Goal: Find specific page/section: Find specific page/section

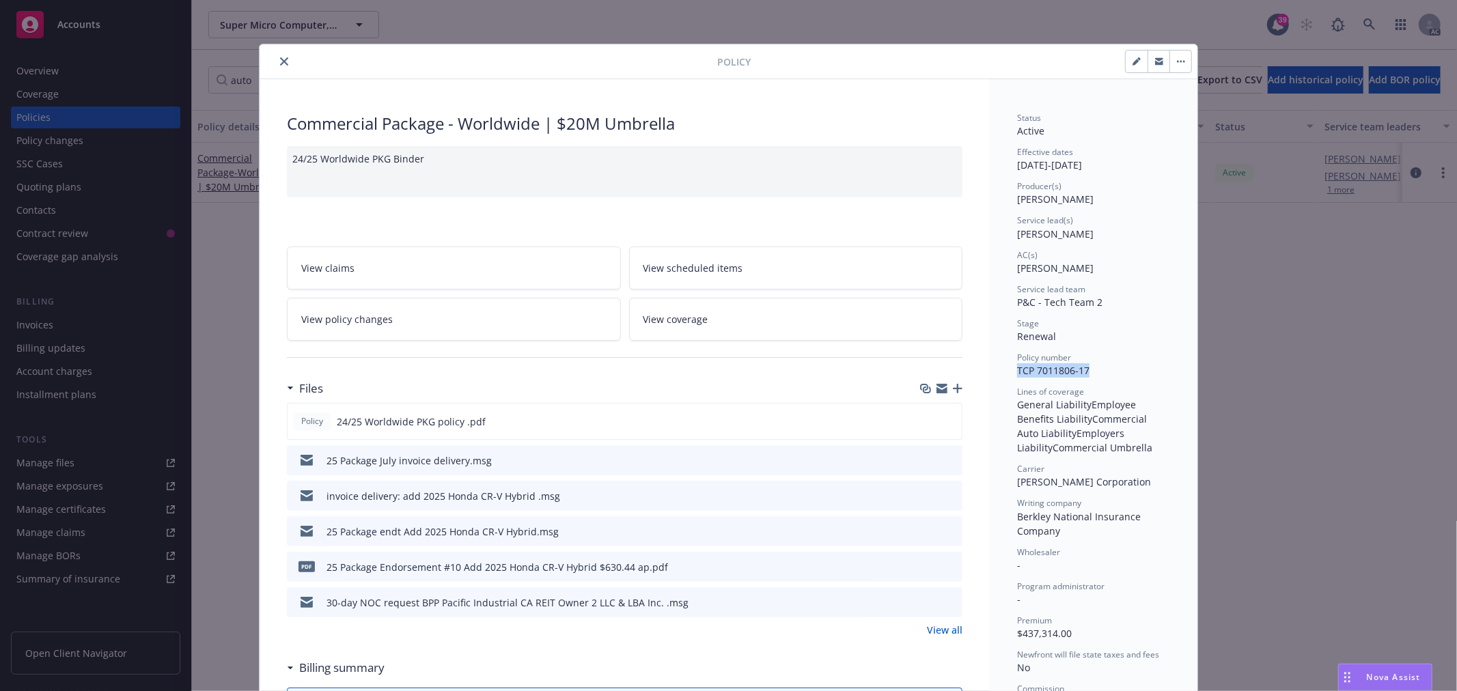
click at [280, 59] on icon "close" at bounding box center [284, 61] width 8 height 8
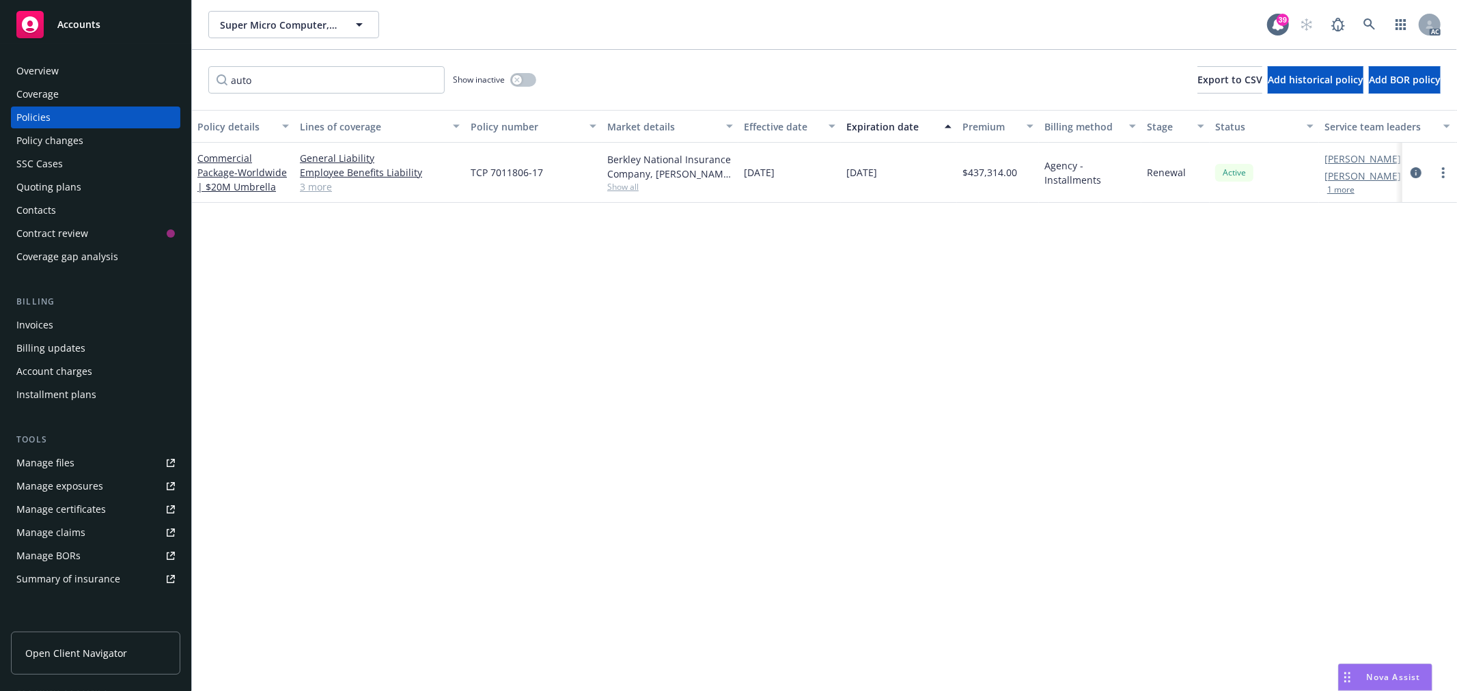
click at [51, 66] on div "Overview" at bounding box center [37, 71] width 42 height 22
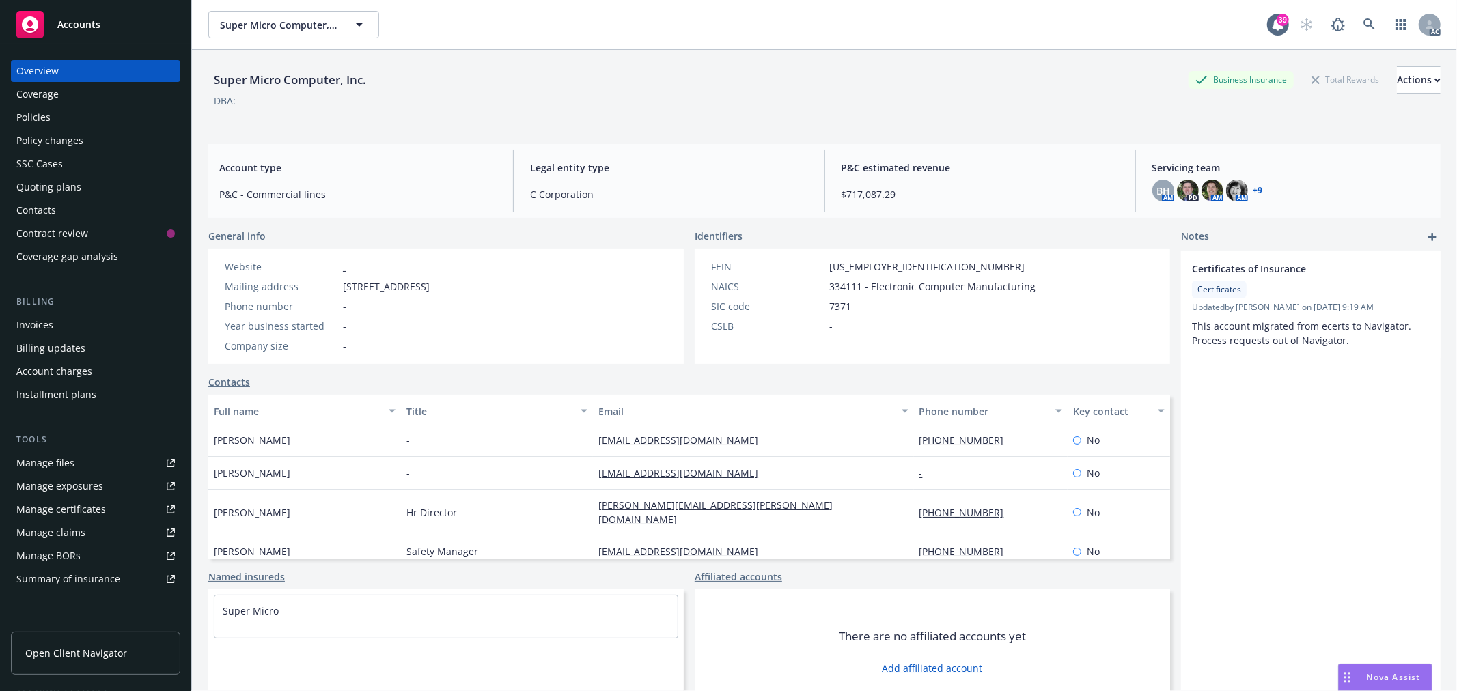
scroll to position [35, 0]
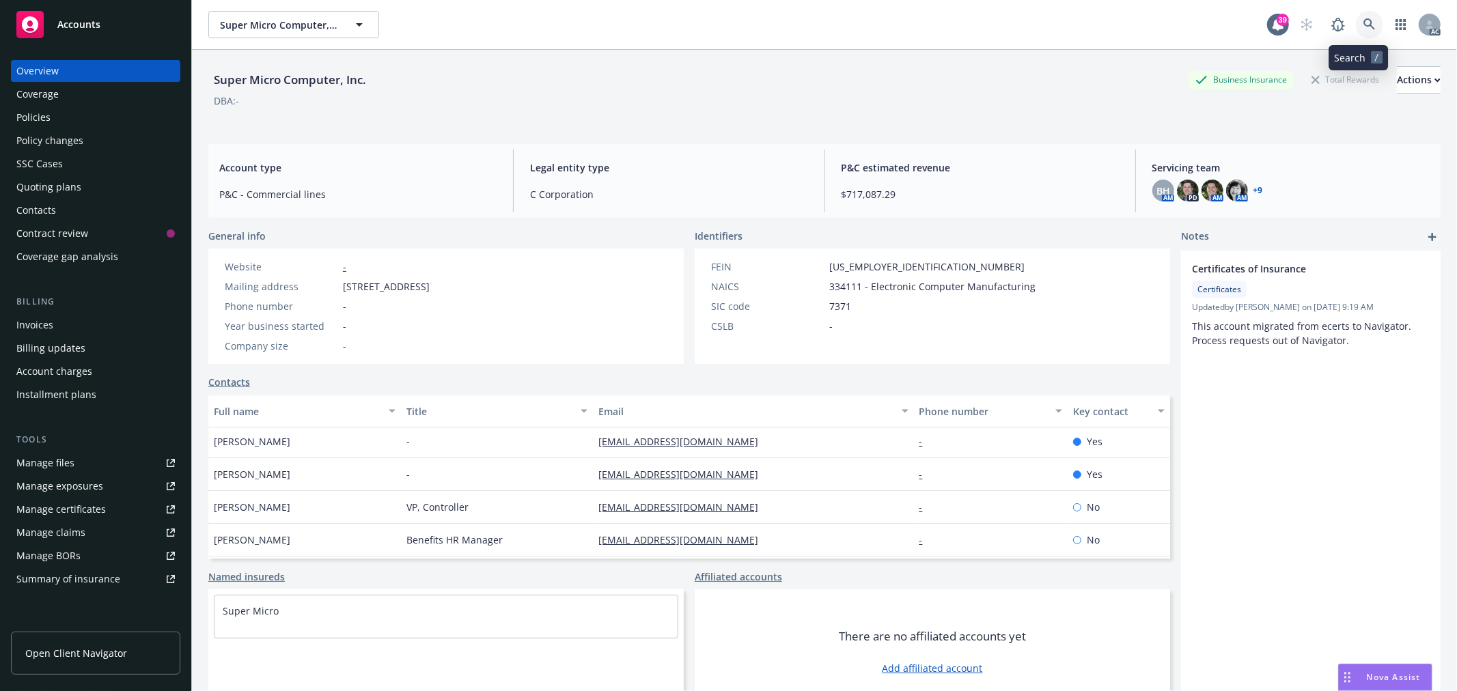
click at [1365, 30] on link at bounding box center [1369, 24] width 27 height 27
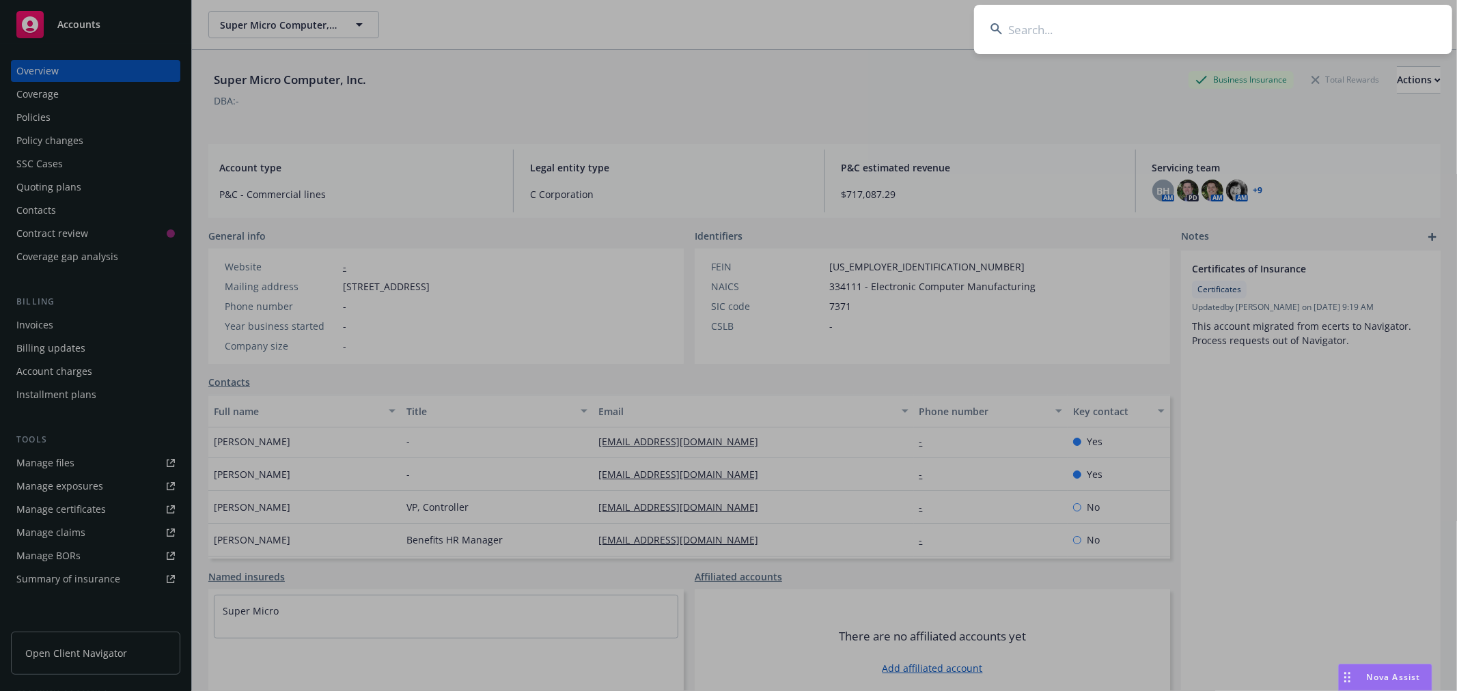
click at [1094, 21] on input at bounding box center [1213, 29] width 478 height 49
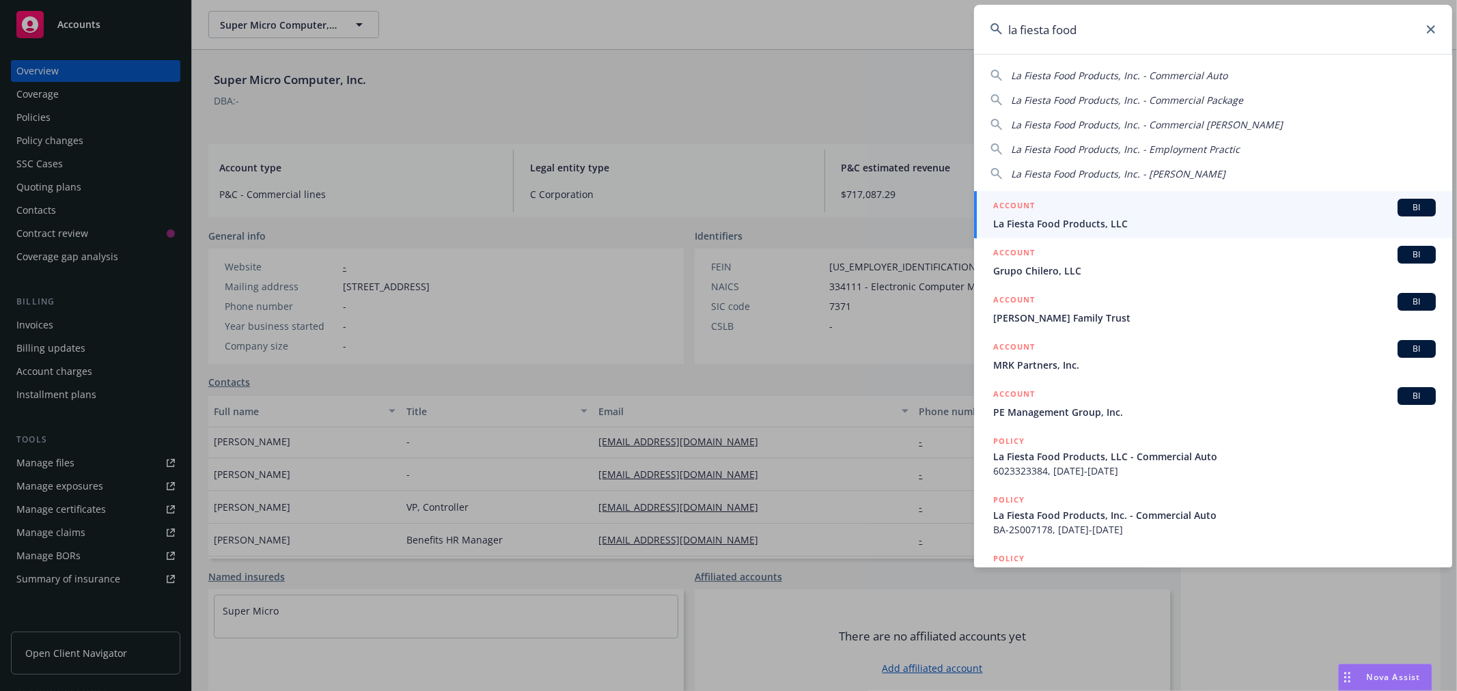
type input "la fiesta food"
click at [1137, 215] on div "ACCOUNT BI" at bounding box center [1214, 208] width 443 height 18
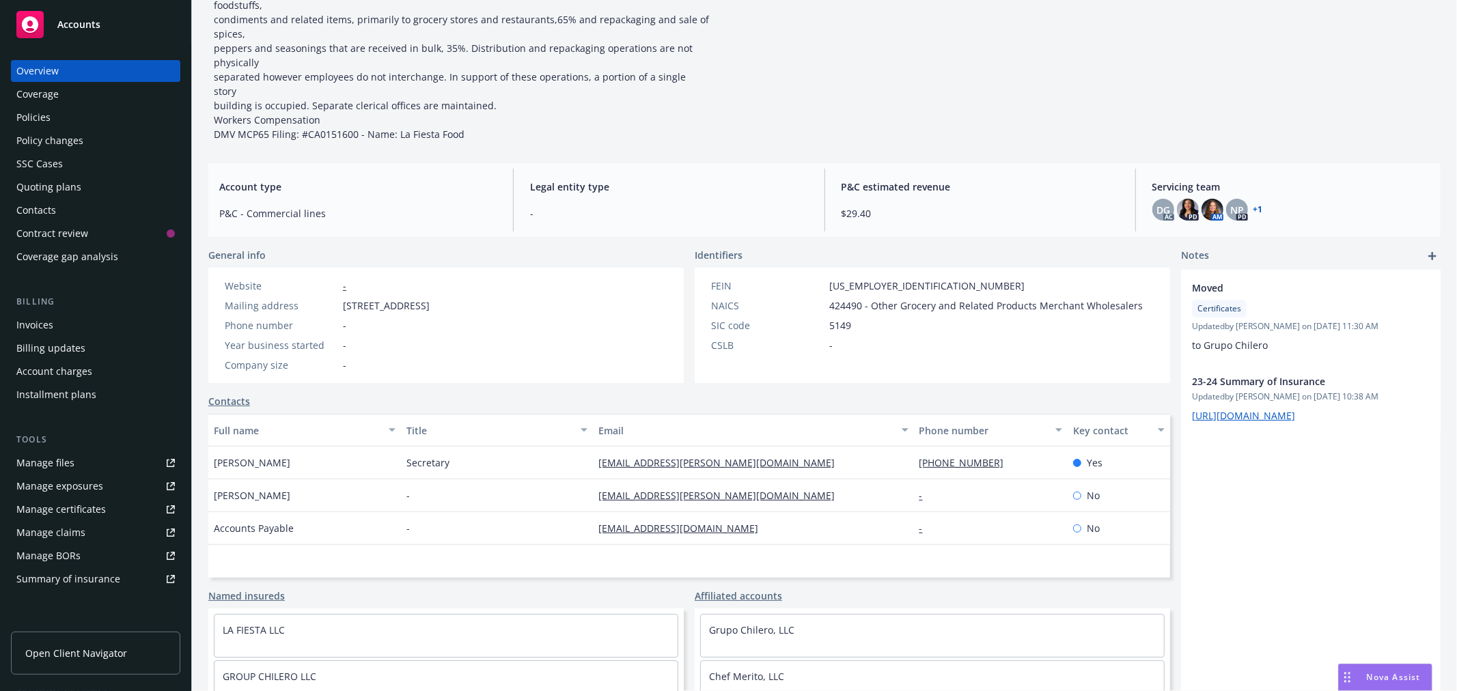
scroll to position [186, 0]
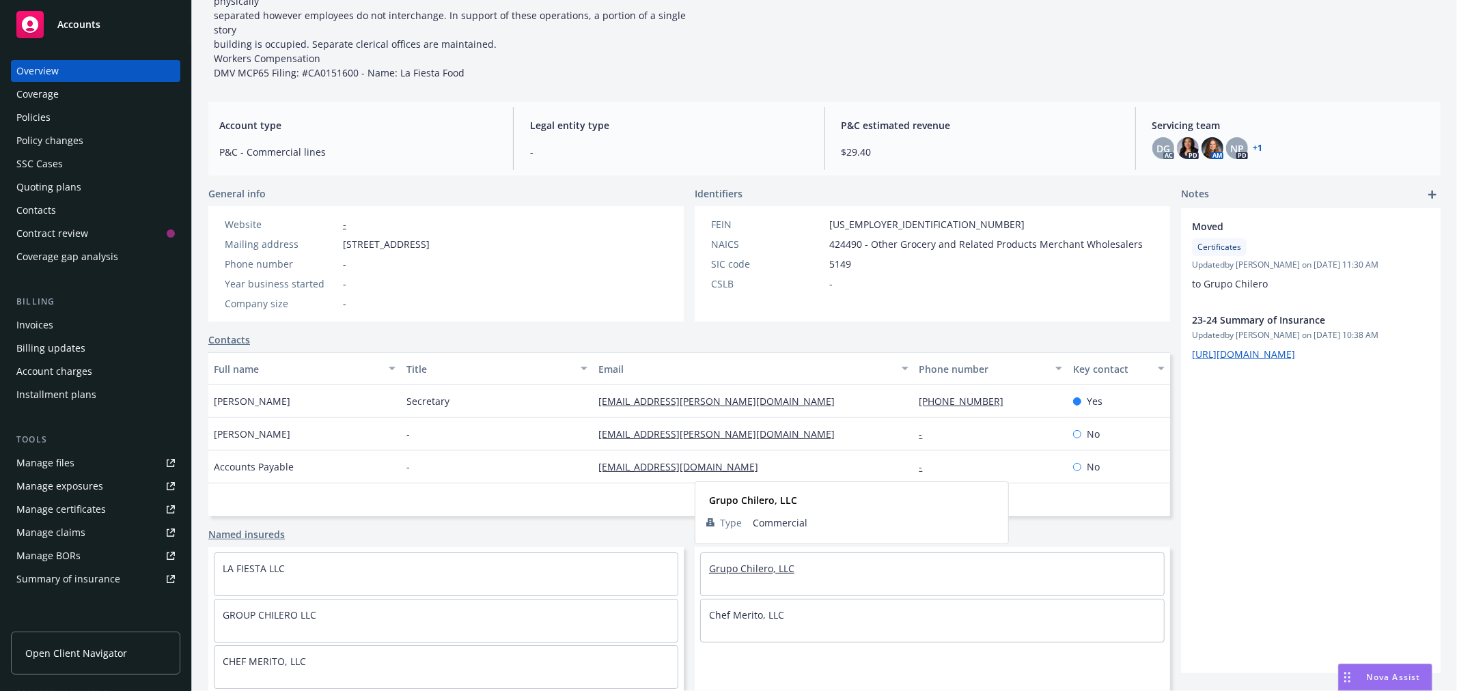
click at [748, 567] on link "Grupo Chilero, LLC" at bounding box center [751, 568] width 85 height 13
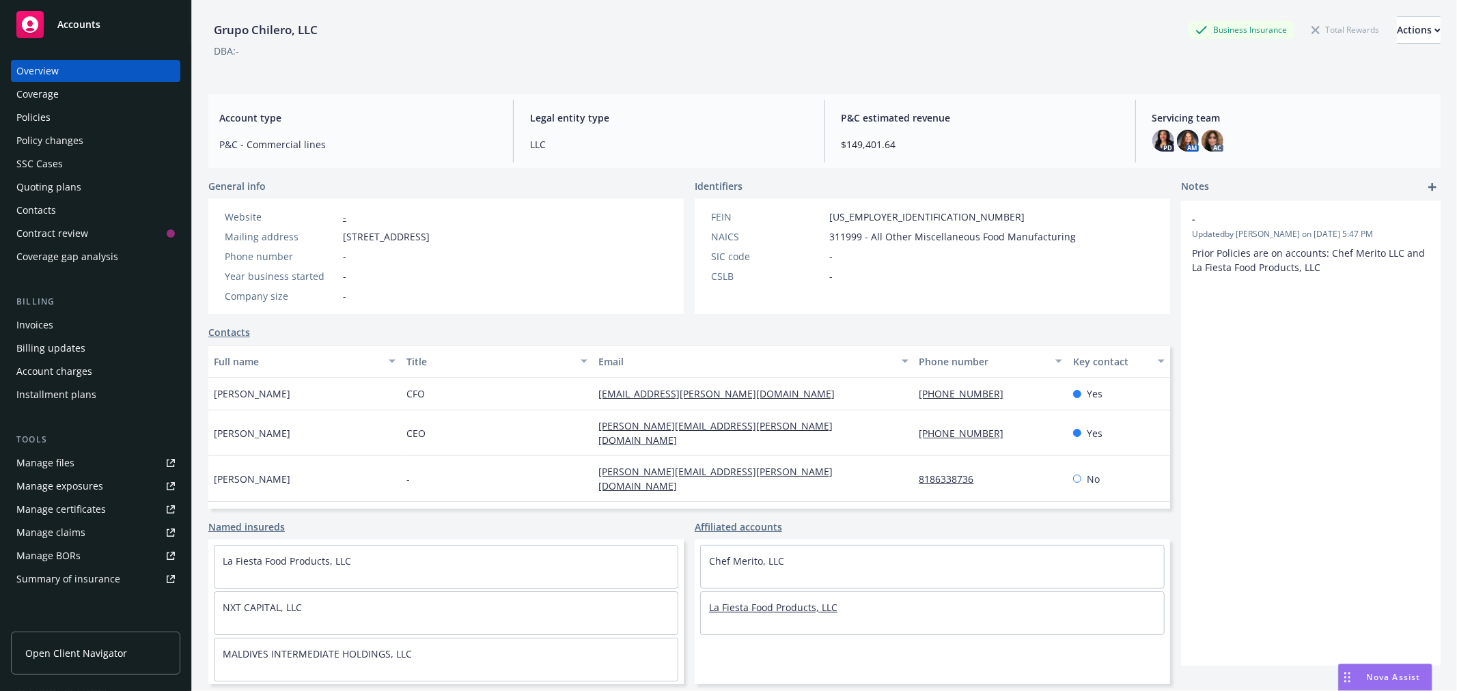
click at [742, 604] on link "La Fiesta Food Products, LLC" at bounding box center [773, 607] width 128 height 13
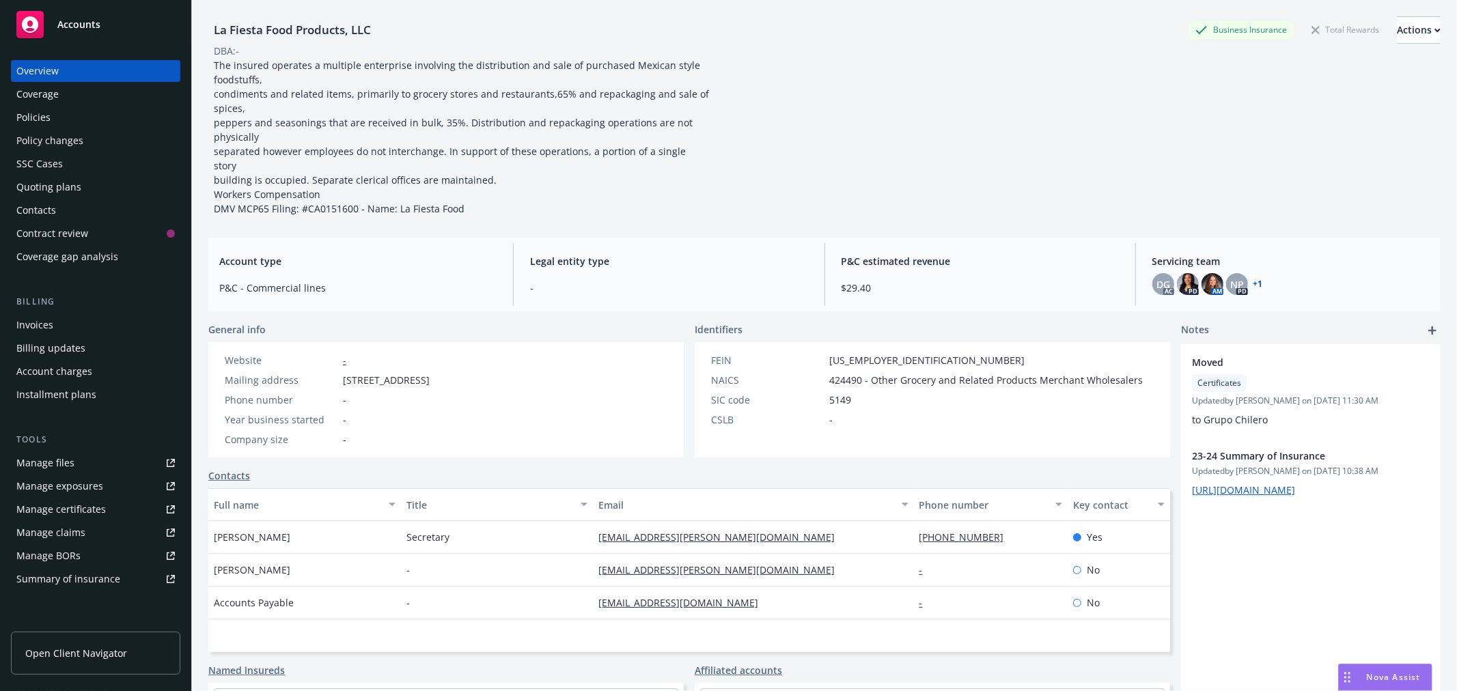
click at [49, 118] on div "Policies" at bounding box center [33, 118] width 34 height 22
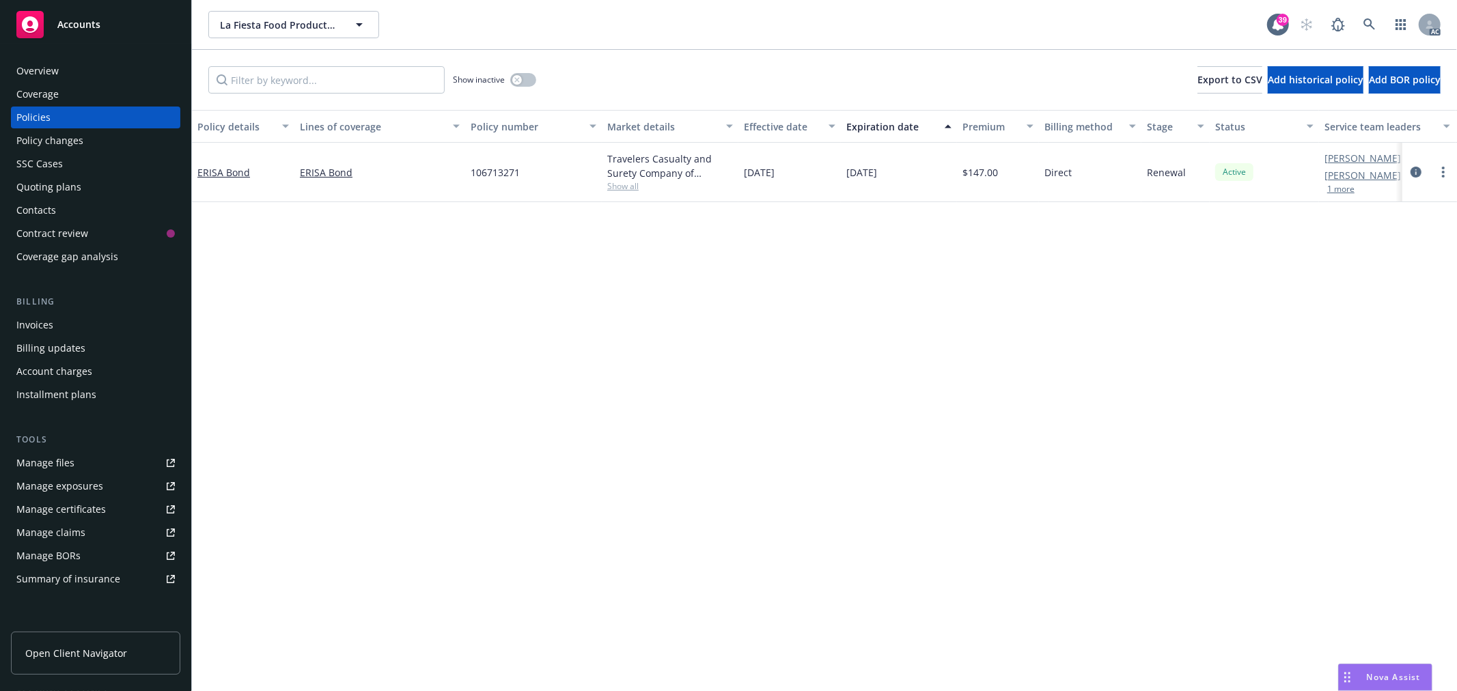
click at [33, 70] on div "Overview" at bounding box center [37, 71] width 42 height 22
